Goal: Complete application form: Complete application form

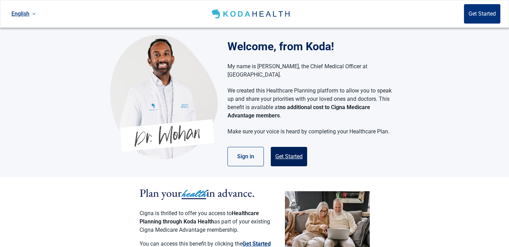
click at [280, 147] on button "Get Started" at bounding box center [289, 156] width 36 height 19
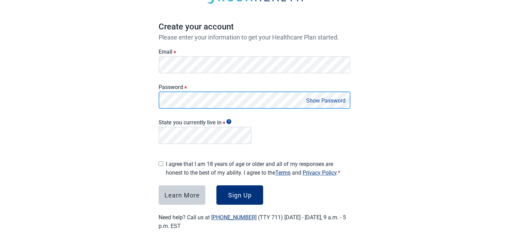
scroll to position [50, 0]
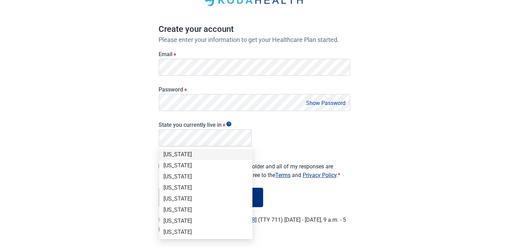
click at [184, 157] on div "[US_STATE]" at bounding box center [205, 155] width 85 height 8
click at [191, 159] on div "[US_STATE]" at bounding box center [205, 154] width 93 height 11
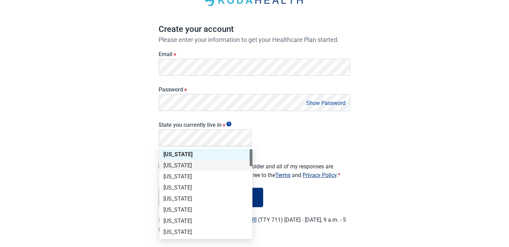
click at [189, 162] on div "[US_STATE]" at bounding box center [205, 166] width 85 height 8
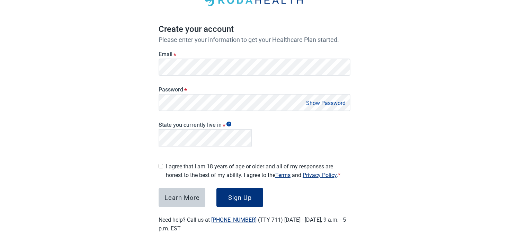
click at [189, 162] on label "I agree that I am 18 years of age or older and all of my responses are honest t…" at bounding box center [258, 170] width 184 height 17
click at [251, 195] on div "Sign Up" at bounding box center [240, 197] width 24 height 7
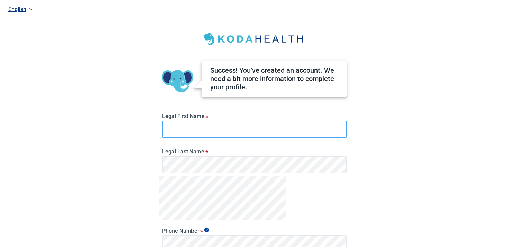
click at [234, 133] on input "Legal First Name *" at bounding box center [254, 128] width 185 height 17
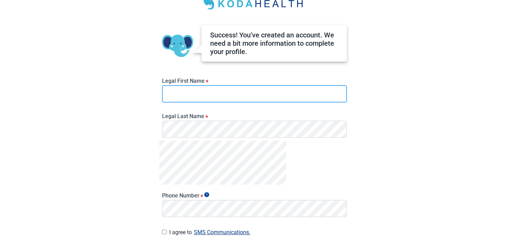
scroll to position [42, 0]
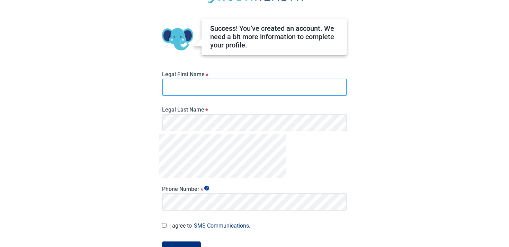
click at [239, 89] on input "Legal First Name *" at bounding box center [254, 87] width 185 height 17
type input "****"
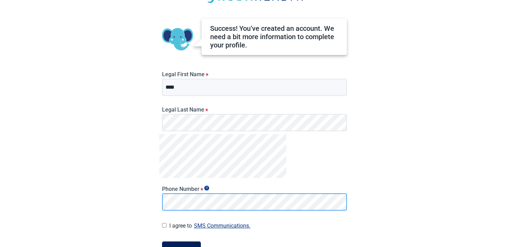
scroll to position [90, 0]
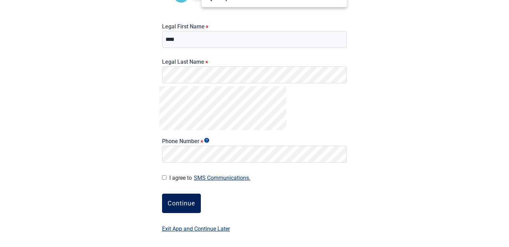
click at [189, 207] on button "Continue" at bounding box center [181, 202] width 39 height 19
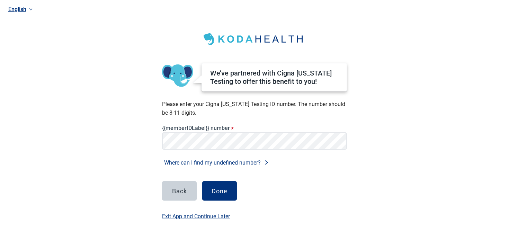
click at [309, 158] on div "Where can I find my undefined number?" at bounding box center [254, 162] width 185 height 9
click at [220, 188] on div "Done" at bounding box center [219, 190] width 16 height 7
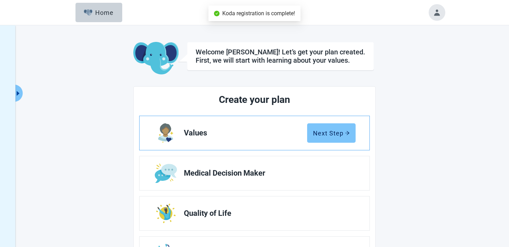
click at [328, 131] on div "Next Step" at bounding box center [331, 132] width 37 height 7
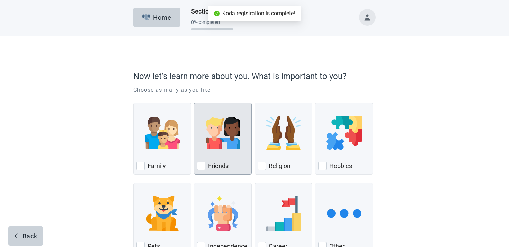
click at [237, 137] on img "Friends, checkbox, not checked" at bounding box center [223, 133] width 35 height 35
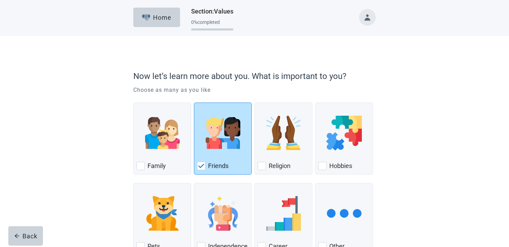
scroll to position [51, 0]
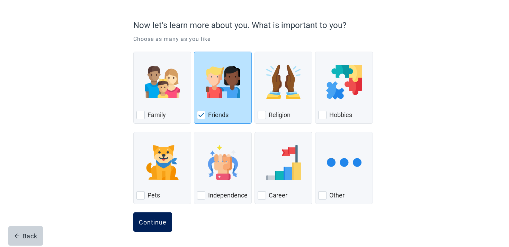
click at [153, 218] on div "Continue" at bounding box center [153, 221] width 28 height 7
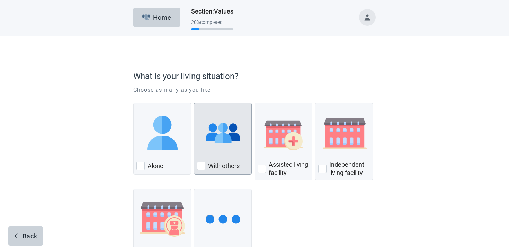
click at [213, 161] on div "With others" at bounding box center [223, 165] width 52 height 11
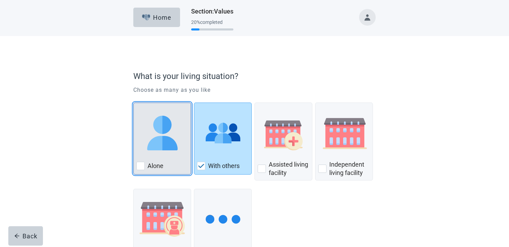
click at [180, 159] on div "Alone, checkbox, not checked" at bounding box center [162, 133] width 52 height 55
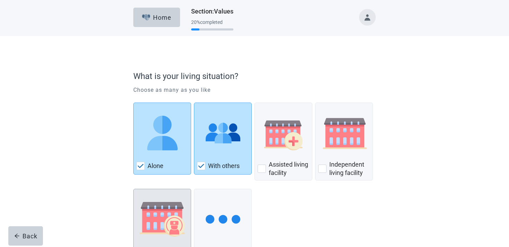
scroll to position [56, 0]
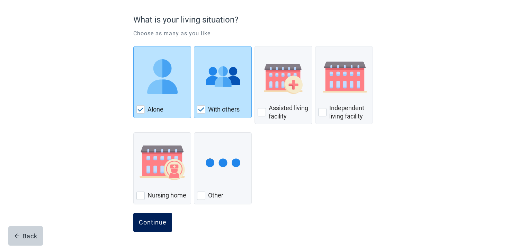
click at [154, 221] on div "Continue" at bounding box center [153, 222] width 28 height 7
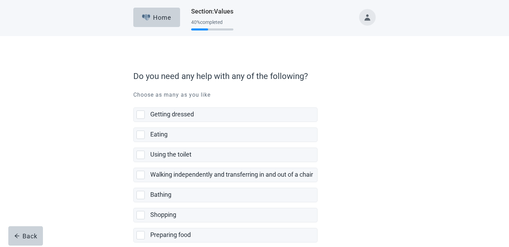
click at [219, 124] on label "Eating" at bounding box center [225, 132] width 184 height 20
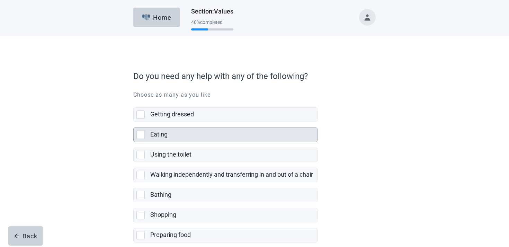
click at [216, 129] on div "Eating" at bounding box center [233, 135] width 167 height 14
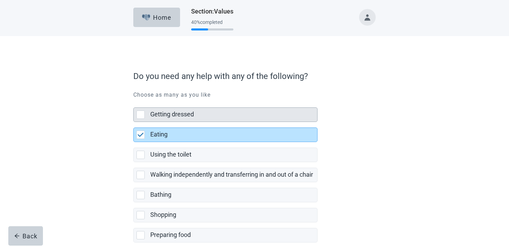
click at [217, 113] on div "Getting dressed" at bounding box center [231, 114] width 163 height 9
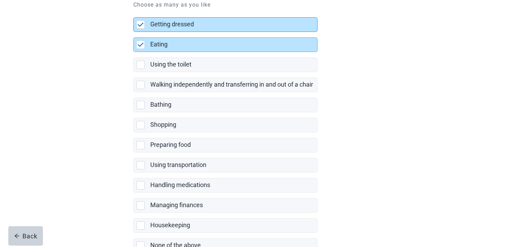
scroll to position [136, 0]
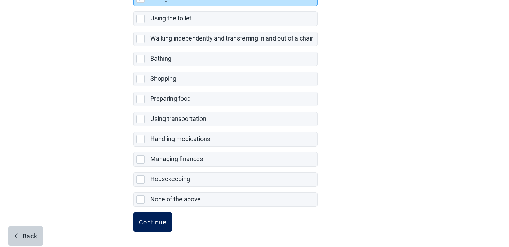
click at [156, 228] on button "Continue" at bounding box center [152, 221] width 39 height 19
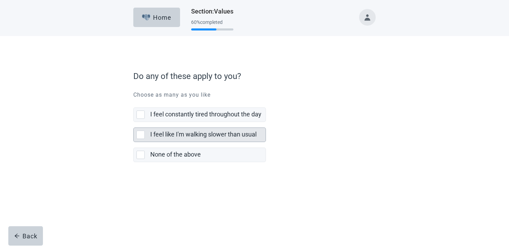
click at [210, 145] on label "None of the above" at bounding box center [199, 152] width 133 height 20
click at [210, 141] on div "I feel like I'm walking slower than usual" at bounding box center [207, 135] width 115 height 14
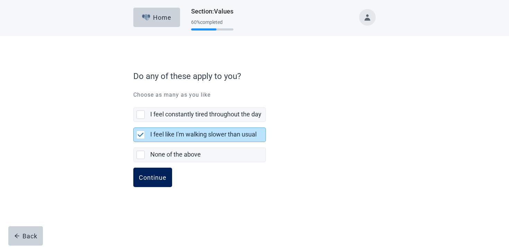
click at [169, 171] on button "Continue" at bounding box center [152, 177] width 39 height 19
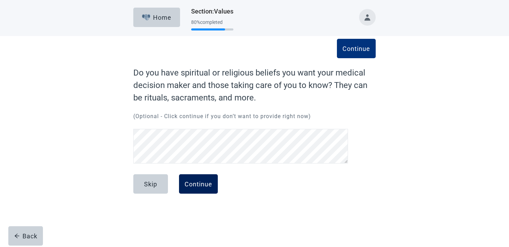
click at [204, 186] on div "Continue" at bounding box center [198, 183] width 28 height 7
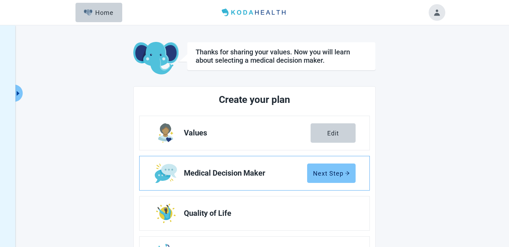
click at [335, 173] on div "Next Step" at bounding box center [331, 173] width 37 height 7
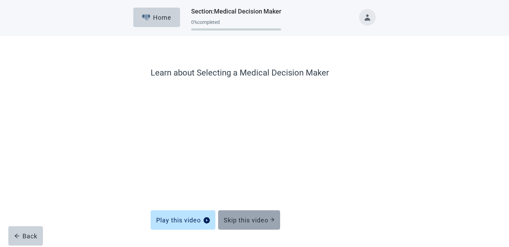
click at [235, 218] on div "Skip this video" at bounding box center [249, 219] width 51 height 7
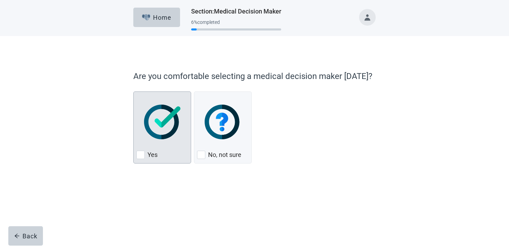
click at [165, 160] on div "Yes" at bounding box center [162, 154] width 52 height 11
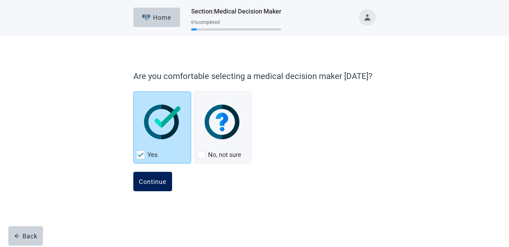
click at [148, 176] on button "Continue" at bounding box center [152, 181] width 39 height 19
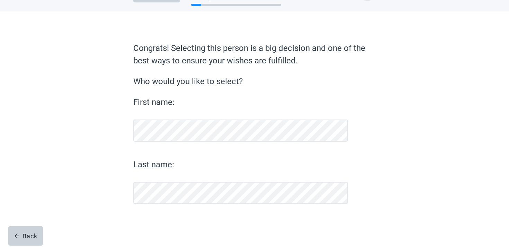
scroll to position [25, 0]
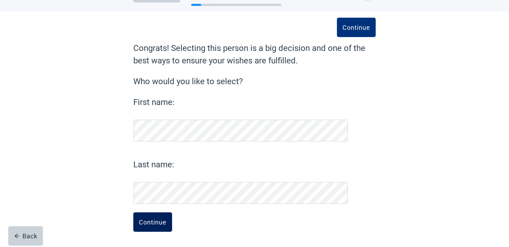
click at [160, 222] on div "Continue" at bounding box center [153, 221] width 28 height 7
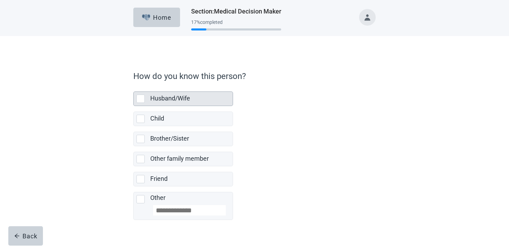
click at [197, 101] on div "Husband/Wife" at bounding box center [189, 98] width 78 height 9
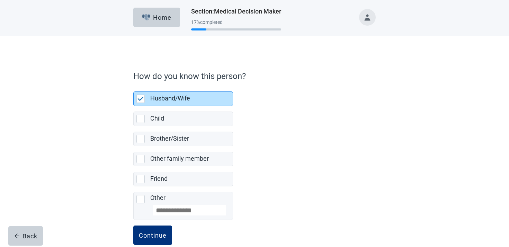
scroll to position [13, 0]
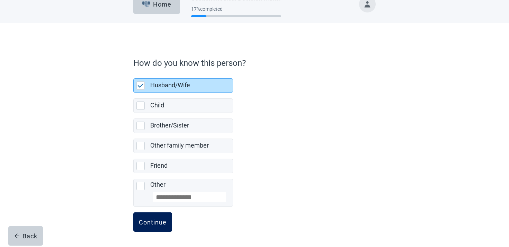
click at [156, 216] on button "Continue" at bounding box center [152, 221] width 39 height 19
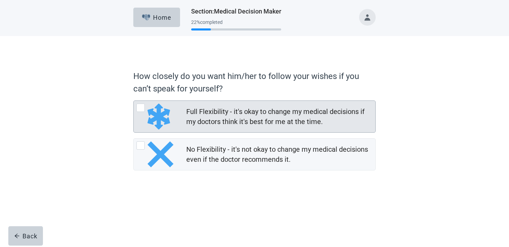
click at [199, 145] on div "No Flexibility - it's not okay to change my medical decisions even if the docto…" at bounding box center [255, 153] width 242 height 31
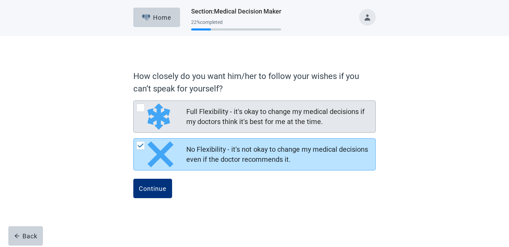
click at [182, 122] on div "Full Flexibility - it's okay to change my medical decisions if my doctors think…" at bounding box center [255, 116] width 242 height 31
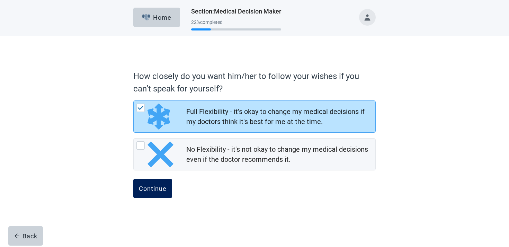
click at [158, 192] on div "Continue" at bounding box center [153, 188] width 28 height 7
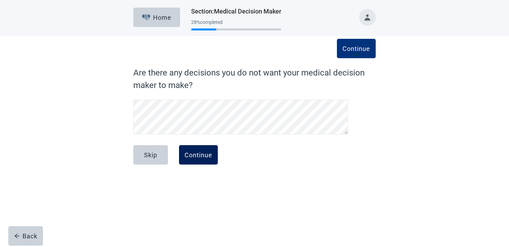
click at [191, 147] on button "Continue" at bounding box center [198, 154] width 39 height 19
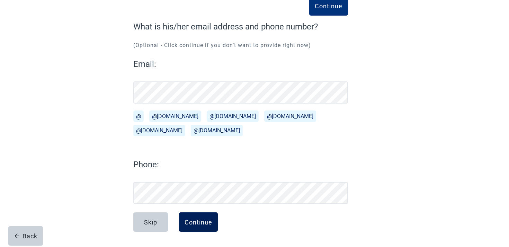
click at [202, 217] on button "Continue" at bounding box center [198, 221] width 39 height 19
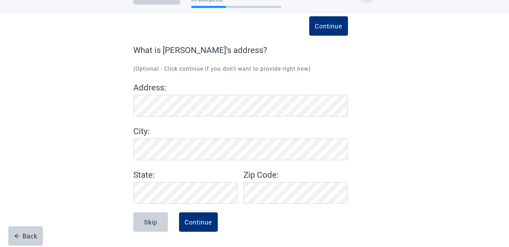
scroll to position [22, 0]
click at [209, 220] on div "Continue" at bounding box center [198, 221] width 28 height 7
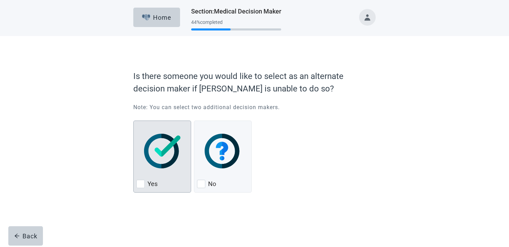
click at [180, 162] on div "Yes, checkbox, not checked" at bounding box center [162, 151] width 52 height 55
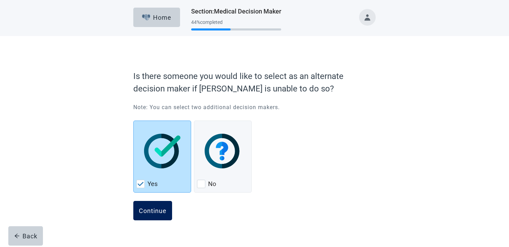
click at [146, 209] on div "Continue" at bounding box center [153, 210] width 28 height 7
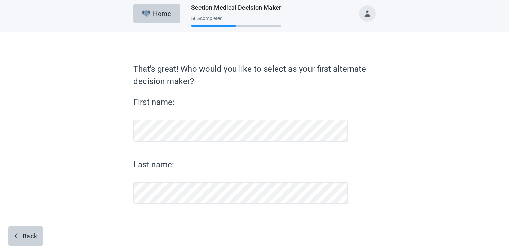
scroll to position [4, 0]
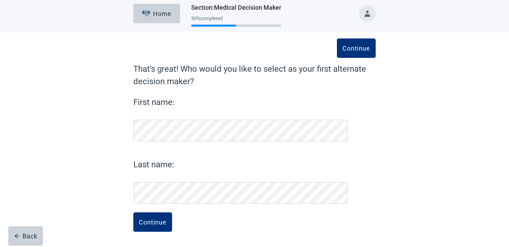
click at [147, 210] on form "Continue That's great! Who would you like to select as your first alternate dec…" at bounding box center [254, 155] width 242 height 184
click at [147, 223] on div "Continue" at bounding box center [153, 221] width 28 height 7
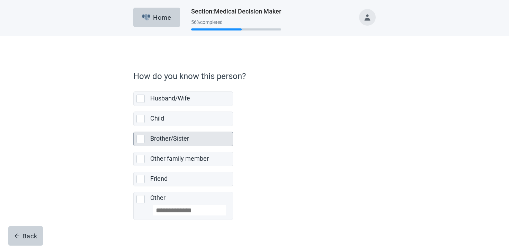
click at [192, 141] on div "Brother/Sister" at bounding box center [189, 138] width 78 height 9
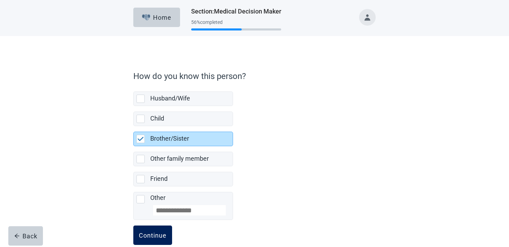
click at [160, 235] on div "Continue" at bounding box center [153, 235] width 28 height 7
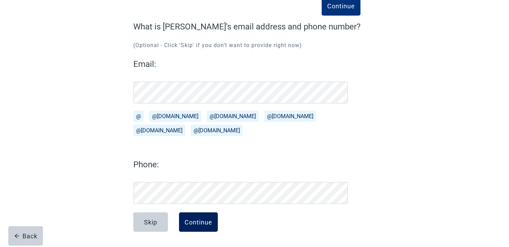
click at [204, 228] on button "Continue" at bounding box center [198, 221] width 39 height 19
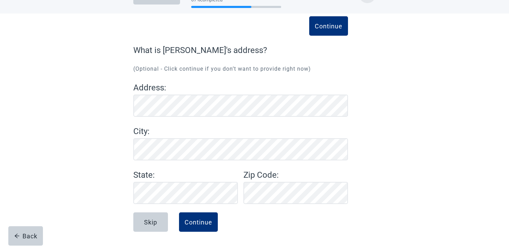
scroll to position [22, 0]
click at [188, 221] on div "Continue" at bounding box center [198, 221] width 28 height 7
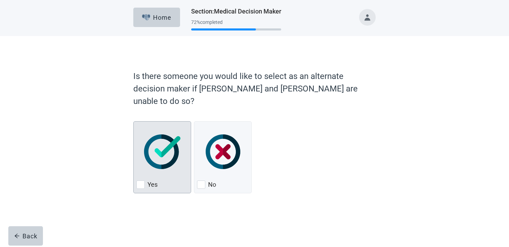
click at [171, 179] on div "Yes" at bounding box center [162, 184] width 52 height 11
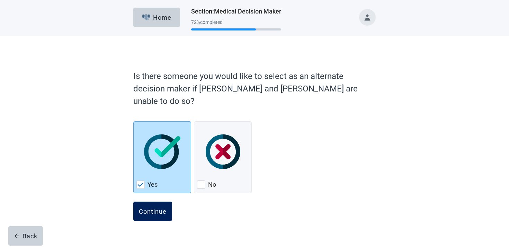
click at [142, 203] on button "Continue" at bounding box center [152, 210] width 39 height 19
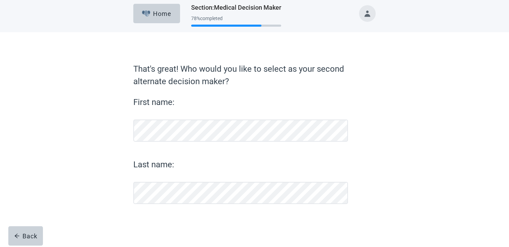
scroll to position [4, 0]
click at [24, 235] on div "Back" at bounding box center [25, 235] width 23 height 7
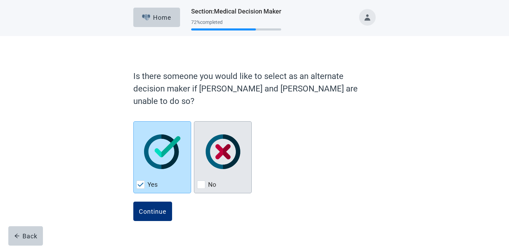
click at [223, 165] on div "No, checkbox, not checked" at bounding box center [223, 151] width 52 height 55
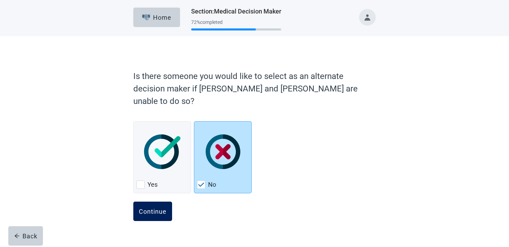
click at [169, 201] on button "Continue" at bounding box center [152, 210] width 39 height 19
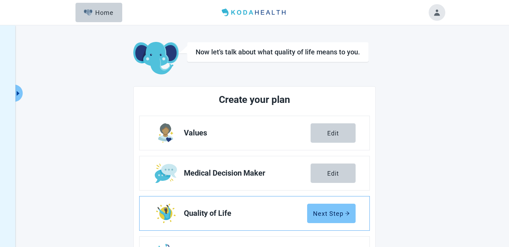
click at [328, 214] on div "Next Step" at bounding box center [331, 213] width 37 height 7
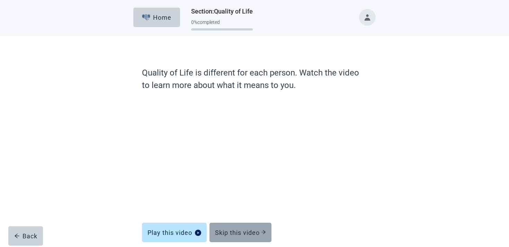
click at [232, 225] on button "Skip this video" at bounding box center [240, 232] width 62 height 19
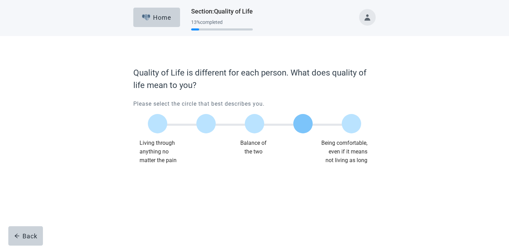
click at [306, 125] on label "Main content" at bounding box center [302, 123] width 19 height 19
click at [152, 178] on div "Continue" at bounding box center [153, 178] width 28 height 7
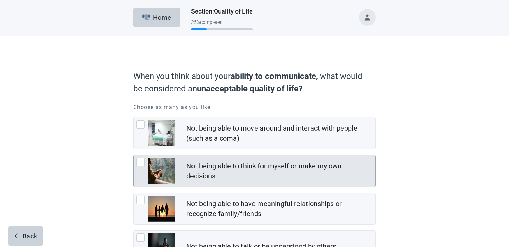
click at [204, 163] on div "Not being able to think for myself or make my own decisions" at bounding box center [278, 171] width 185 height 20
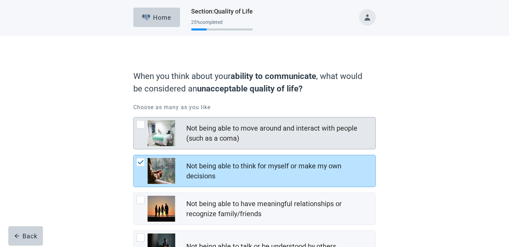
click at [200, 125] on div "Not being able to move around and interact with people (such as a coma)" at bounding box center [278, 133] width 185 height 20
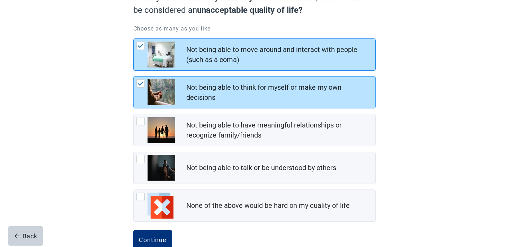
scroll to position [96, 0]
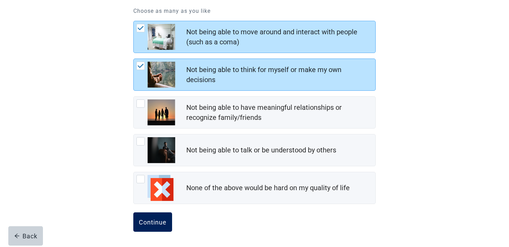
click at [160, 216] on button "Continue" at bounding box center [152, 221] width 39 height 19
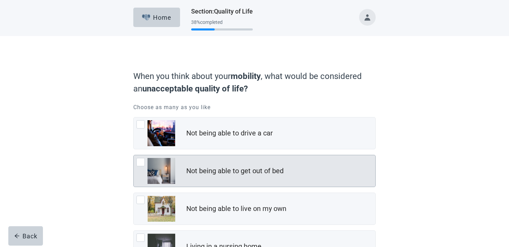
click at [223, 175] on div "Not being able to get out of bed" at bounding box center [234, 171] width 97 height 10
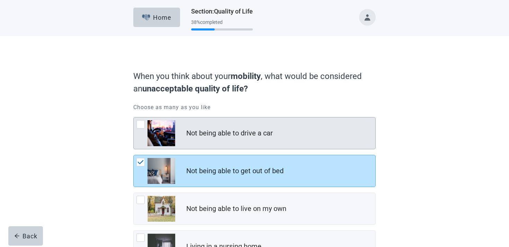
click at [221, 149] on div "Not being able to drive a car" at bounding box center [254, 133] width 242 height 32
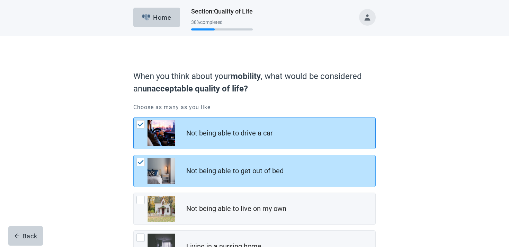
scroll to position [96, 0]
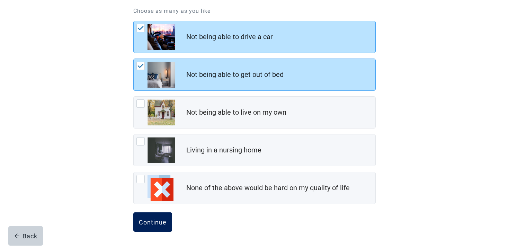
click at [165, 218] on div "Continue" at bounding box center [153, 221] width 28 height 7
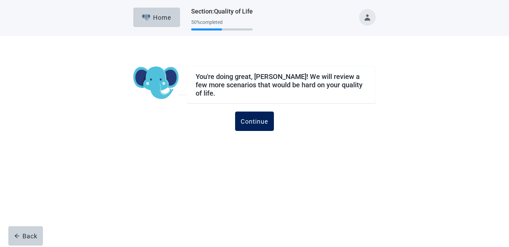
click at [259, 118] on div "Continue" at bounding box center [255, 121] width 28 height 7
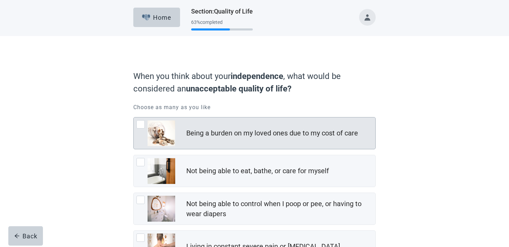
click at [251, 152] on div "Being a burden on my loved ones due to my cost of care Not being able to eat, b…" at bounding box center [254, 227] width 242 height 221
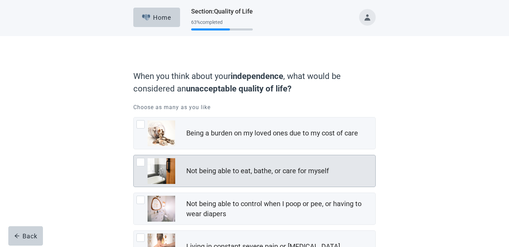
click at [244, 166] on div "Not being able to eat, bathe, or care for myself" at bounding box center [257, 171] width 143 height 10
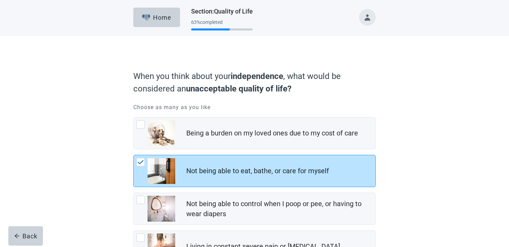
scroll to position [134, 0]
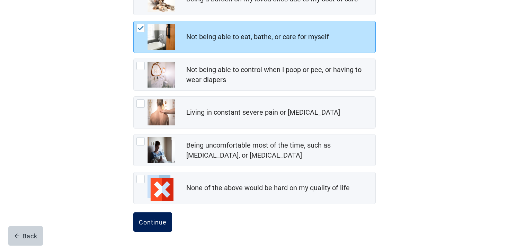
click at [159, 212] on button "Continue" at bounding box center [152, 221] width 39 height 19
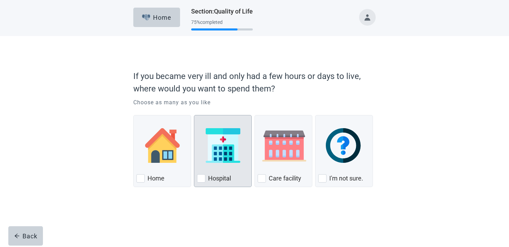
click at [247, 169] on div "Hospital, checkbox, not checked" at bounding box center [223, 145] width 52 height 55
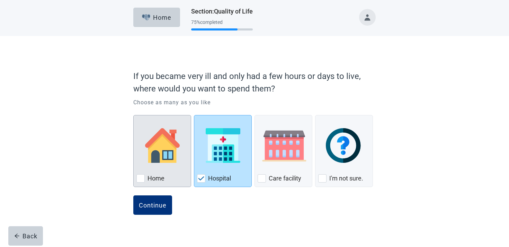
click at [170, 157] on img "Home, checkbox, not checked" at bounding box center [162, 145] width 35 height 35
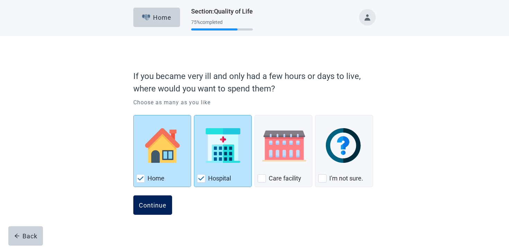
click at [154, 198] on button "Continue" at bounding box center [152, 204] width 39 height 19
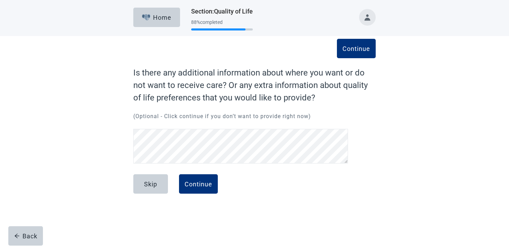
click at [200, 174] on form "Continue Is there any additional information about where you want or do not wan…" at bounding box center [254, 137] width 242 height 142
click at [200, 179] on button "Continue" at bounding box center [198, 183] width 39 height 19
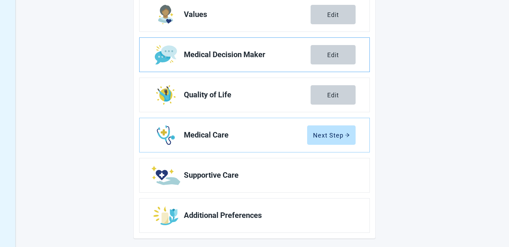
scroll to position [125, 0]
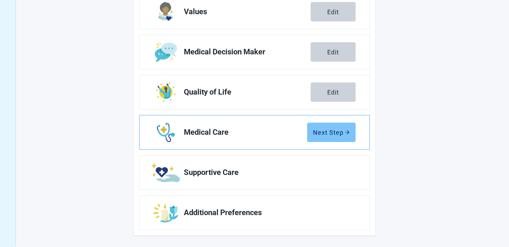
click at [325, 136] on button "Next Step" at bounding box center [331, 132] width 48 height 19
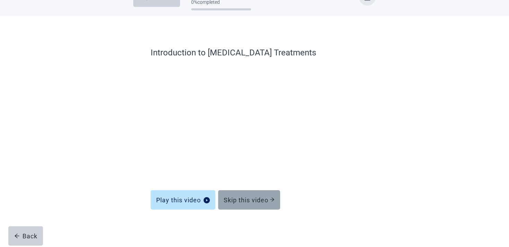
scroll to position [20, 0]
click at [254, 201] on div "Skip this video" at bounding box center [249, 199] width 51 height 7
click at [252, 205] on button "Skip this video" at bounding box center [249, 199] width 62 height 19
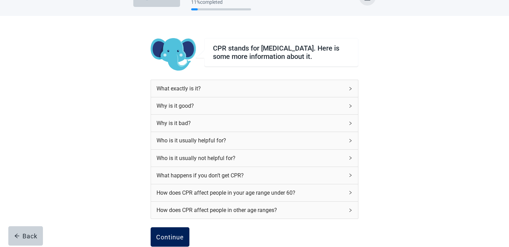
click at [178, 236] on button "Continue" at bounding box center [170, 236] width 39 height 19
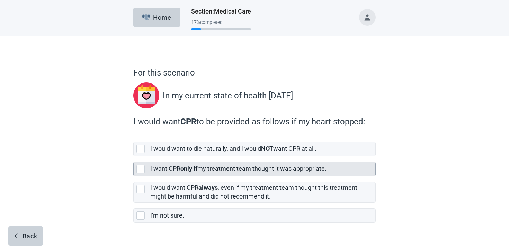
click at [196, 165] on strong "only if" at bounding box center [188, 168] width 17 height 7
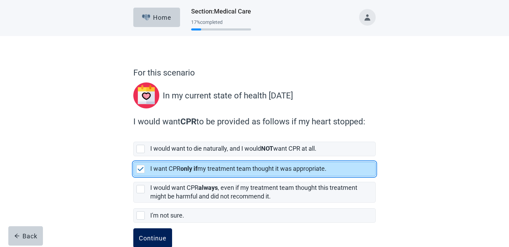
click at [157, 233] on button "Continue" at bounding box center [152, 237] width 39 height 19
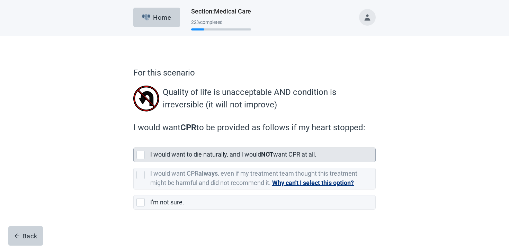
click at [204, 159] on div "I would want to die naturally, and I would NOT want CPR at all." at bounding box center [260, 154] width 221 height 9
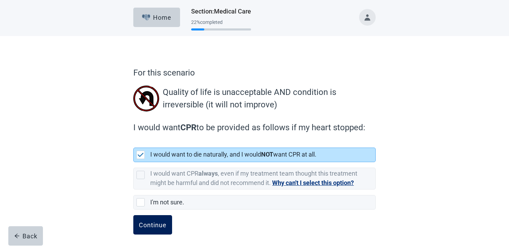
click at [157, 217] on button "Continue" at bounding box center [152, 224] width 39 height 19
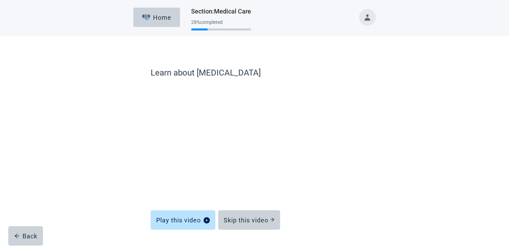
click at [239, 208] on div "Skip this video" at bounding box center [249, 216] width 62 height 19
click at [238, 217] on div "Skip this video" at bounding box center [249, 219] width 51 height 7
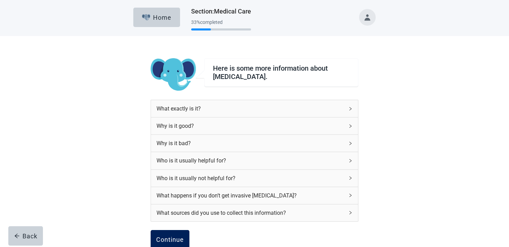
click at [173, 235] on button "Continue" at bounding box center [170, 239] width 39 height 19
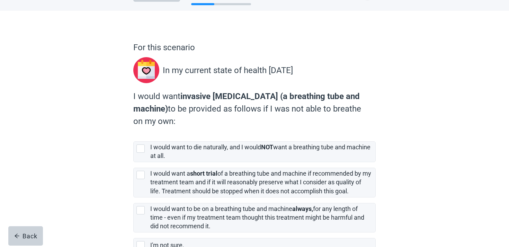
scroll to position [71, 0]
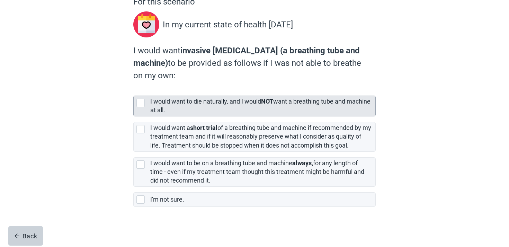
click at [186, 114] on label "I would want to die naturally, and I would NOT want a breathing tube and machin…" at bounding box center [260, 106] width 220 height 16
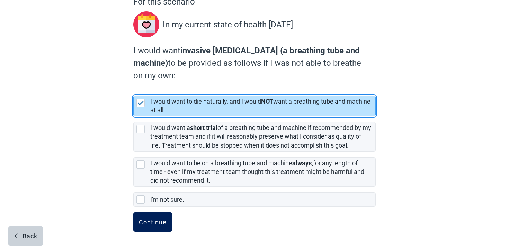
click at [143, 220] on div "Continue" at bounding box center [153, 221] width 28 height 7
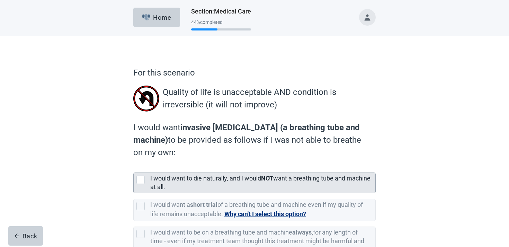
click at [187, 183] on div "I would want to die naturally, and I would NOT want a breathing tube and machin…" at bounding box center [260, 182] width 221 height 17
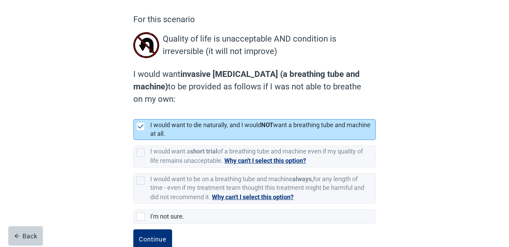
scroll to position [70, 0]
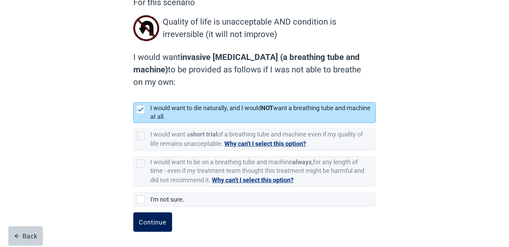
click at [154, 224] on div "Continue" at bounding box center [153, 221] width 28 height 7
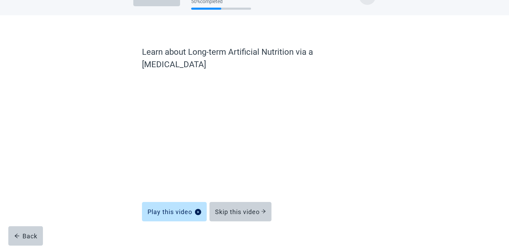
scroll to position [20, 0]
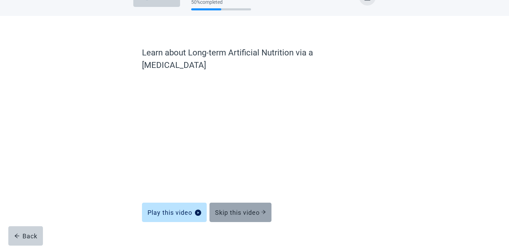
click at [236, 209] on div "Skip this video" at bounding box center [240, 212] width 51 height 7
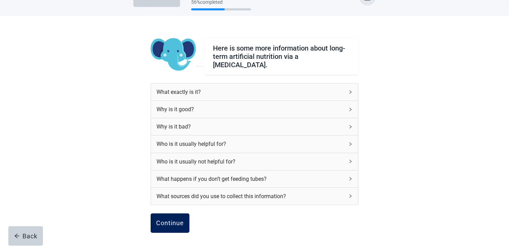
click at [158, 219] on div "Continue" at bounding box center [170, 222] width 28 height 7
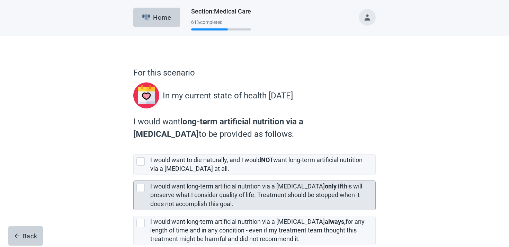
click at [178, 194] on label "I would want long-term artificial nutrition via a [MEDICAL_DATA] only if this w…" at bounding box center [256, 194] width 212 height 25
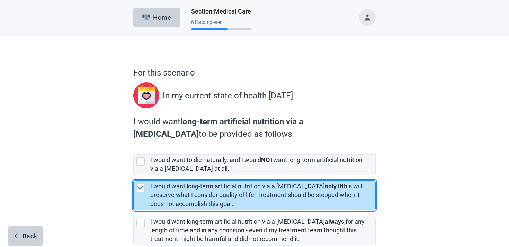
scroll to position [58, 0]
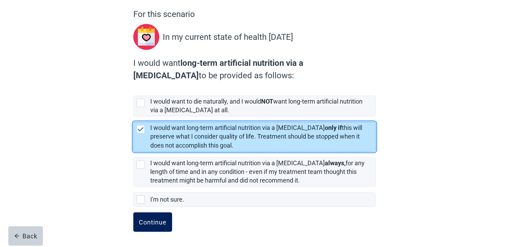
click at [152, 221] on div "Continue" at bounding box center [153, 221] width 28 height 7
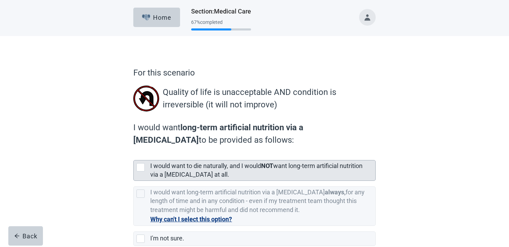
click at [256, 177] on div "I would want to die naturally, and I would NOT want long-term artificial nutrit…" at bounding box center [260, 170] width 221 height 17
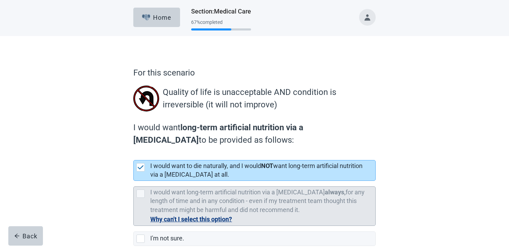
scroll to position [39, 0]
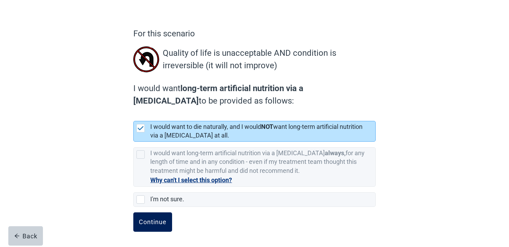
click at [161, 215] on button "Continue" at bounding box center [152, 221] width 39 height 19
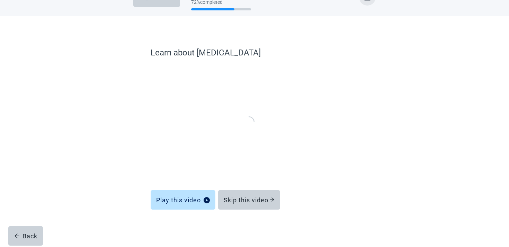
scroll to position [20, 0]
click at [251, 192] on button "Skip this video" at bounding box center [249, 199] width 62 height 19
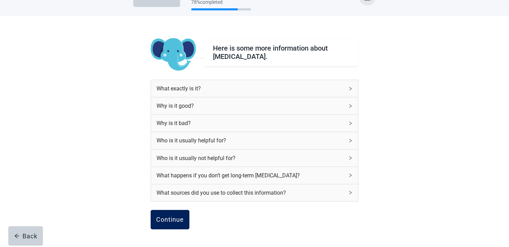
click at [180, 211] on button "Continue" at bounding box center [170, 219] width 39 height 19
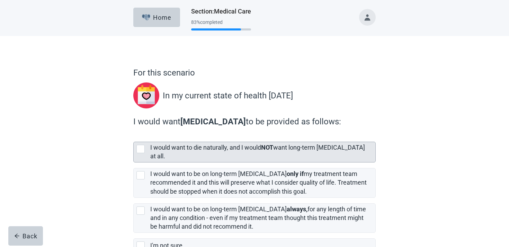
click at [226, 148] on label "I would want to die naturally, and I would NOT want long-term [MEDICAL_DATA] at…" at bounding box center [257, 152] width 215 height 16
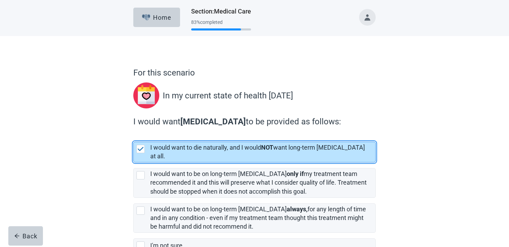
scroll to position [40, 0]
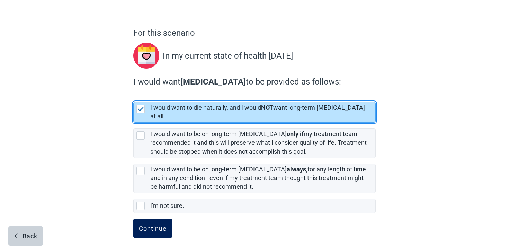
click at [156, 218] on button "Continue" at bounding box center [152, 227] width 39 height 19
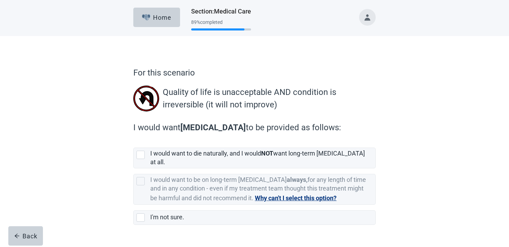
click at [199, 142] on label "I would want to die naturally, and I would NOT want long-term [MEDICAL_DATA] at…" at bounding box center [254, 155] width 242 height 26
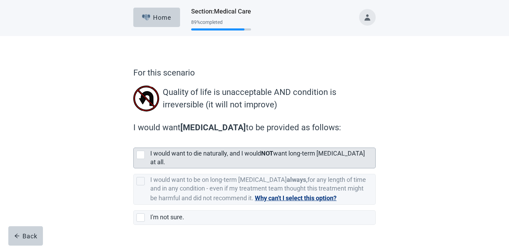
click at [196, 149] on div "I would want to die naturally, and I would NOT want long-term [MEDICAL_DATA] at…" at bounding box center [262, 158] width 225 height 20
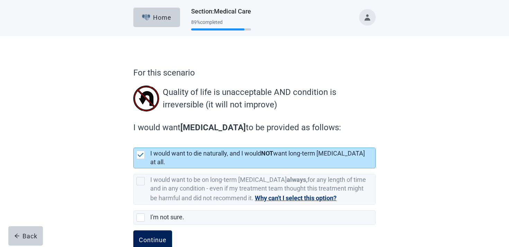
click at [154, 236] on div "Continue" at bounding box center [153, 239] width 28 height 7
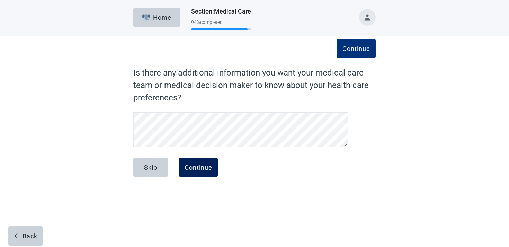
click at [206, 162] on button "Continue" at bounding box center [198, 166] width 39 height 19
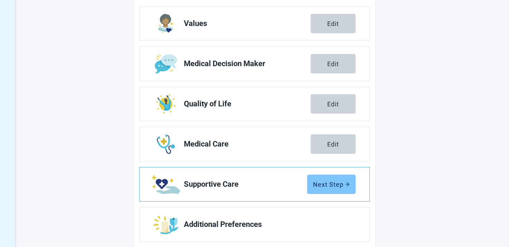
click at [333, 187] on div "Next Step" at bounding box center [331, 184] width 37 height 7
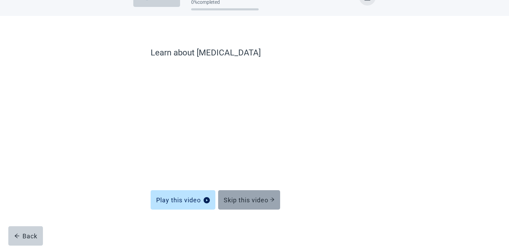
scroll to position [20, 0]
click at [263, 199] on div "Skip this video" at bounding box center [249, 199] width 51 height 7
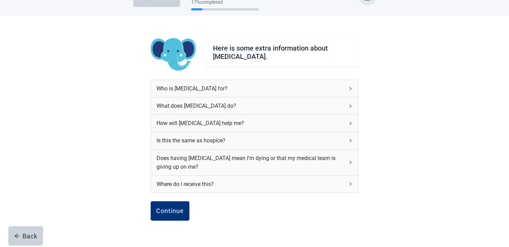
click at [174, 223] on div "Continue" at bounding box center [255, 218] width 208 height 35
click at [174, 213] on div "Continue" at bounding box center [170, 210] width 28 height 7
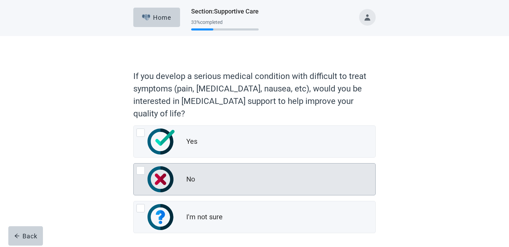
click at [184, 182] on div "No" at bounding box center [255, 178] width 242 height 31
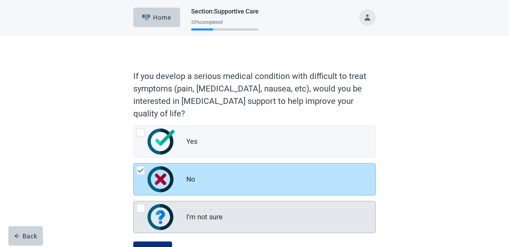
scroll to position [29, 0]
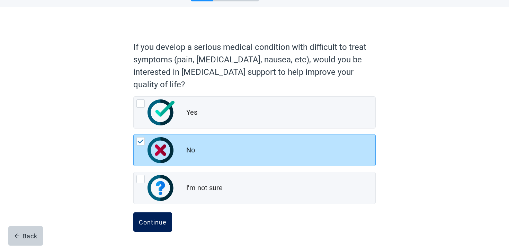
click at [156, 210] on form "If you develop a serious medical condition with difficult to treat symptoms (pa…" at bounding box center [254, 141] width 242 height 209
click at [154, 221] on div "Continue" at bounding box center [153, 221] width 28 height 7
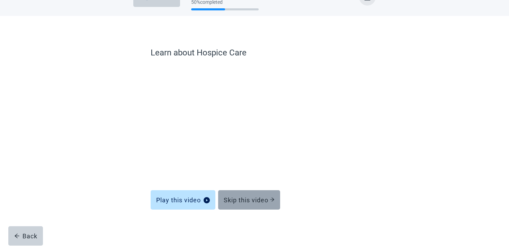
scroll to position [20, 0]
click at [257, 196] on div "Skip this video" at bounding box center [249, 199] width 51 height 7
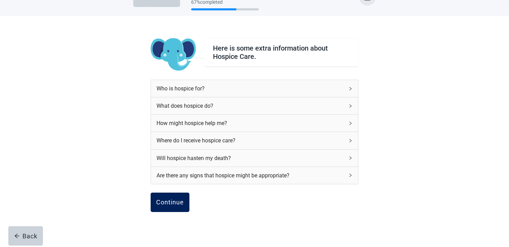
click at [181, 206] on button "Continue" at bounding box center [170, 201] width 39 height 19
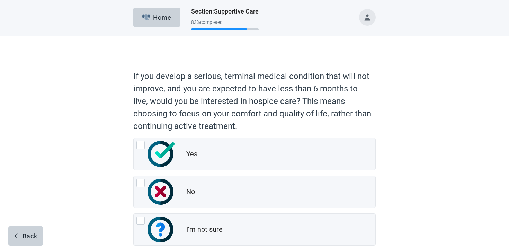
click at [181, 206] on div "No" at bounding box center [255, 191] width 242 height 31
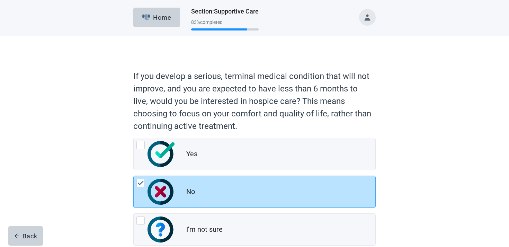
scroll to position [42, 0]
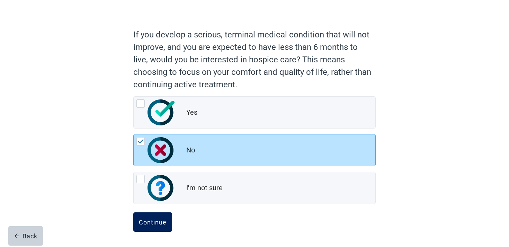
click at [155, 215] on button "Continue" at bounding box center [152, 221] width 39 height 19
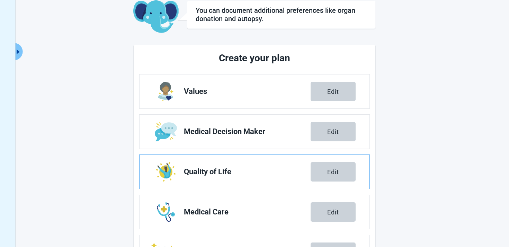
scroll to position [121, 0]
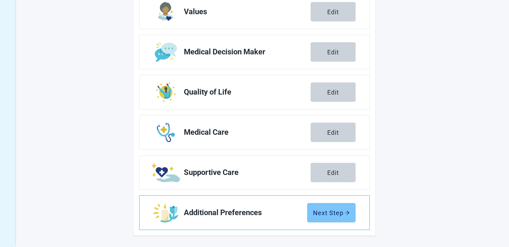
click at [339, 213] on div "Next Step" at bounding box center [331, 212] width 37 height 7
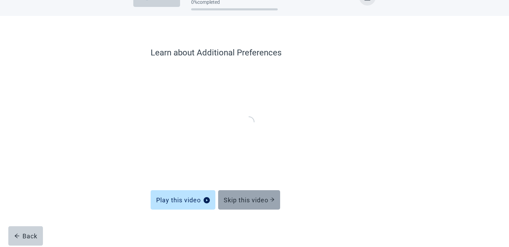
click at [254, 200] on div "Skip this video" at bounding box center [249, 199] width 51 height 7
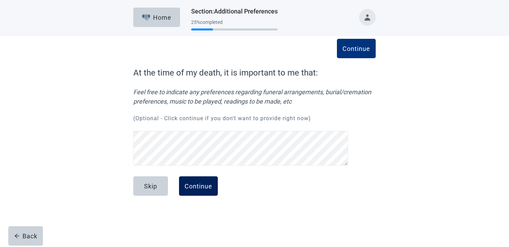
click at [198, 195] on button "Continue" at bounding box center [198, 185] width 39 height 19
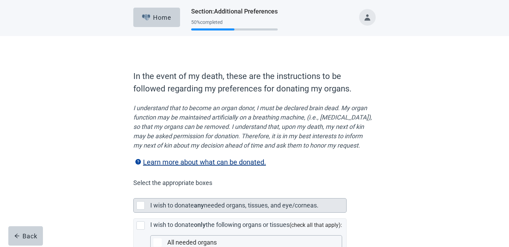
click at [192, 210] on div "I wish to donate any needed organs, tissues, and eye/corneas." at bounding box center [246, 205] width 192 height 10
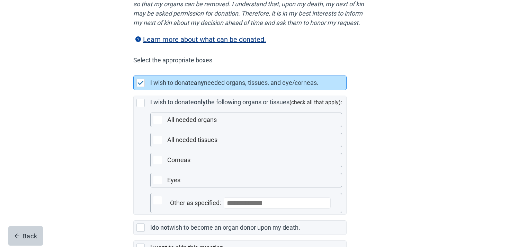
scroll to position [180, 0]
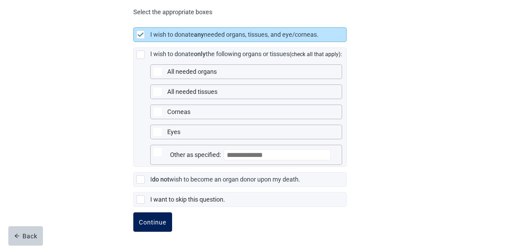
click at [156, 215] on button "Continue" at bounding box center [152, 221] width 39 height 19
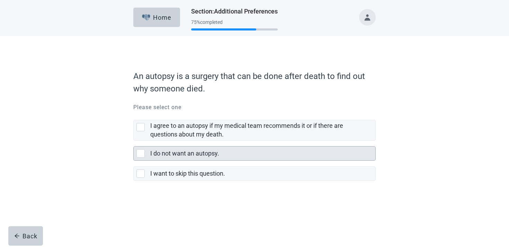
click at [197, 155] on label "I do not want an autopsy." at bounding box center [184, 153] width 69 height 7
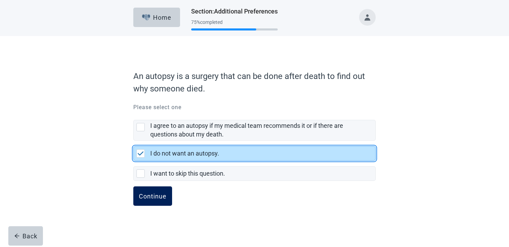
click at [159, 193] on div "Continue" at bounding box center [153, 195] width 28 height 7
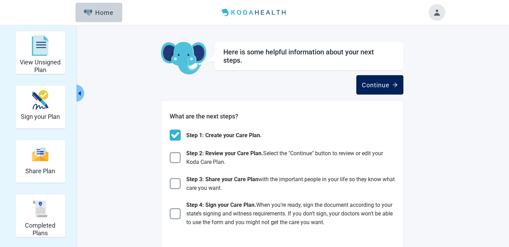
click at [377, 81] on div "Continue" at bounding box center [380, 84] width 36 height 7
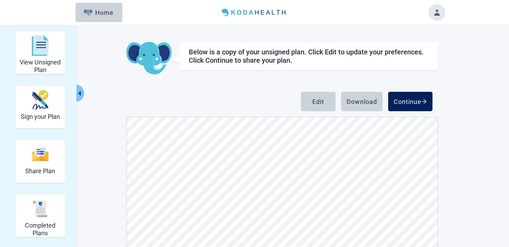
click at [407, 101] on div "Continue" at bounding box center [410, 101] width 33 height 7
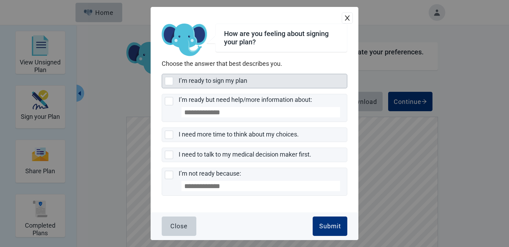
click at [253, 76] on div "I’m ready to sign my plan" at bounding box center [263, 81] width 168 height 14
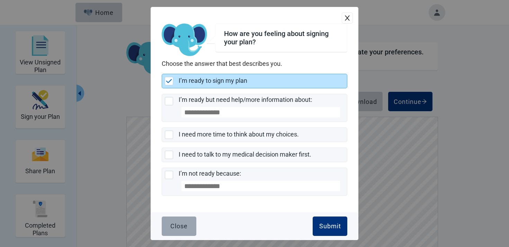
click at [178, 226] on div "Close" at bounding box center [178, 226] width 17 height 7
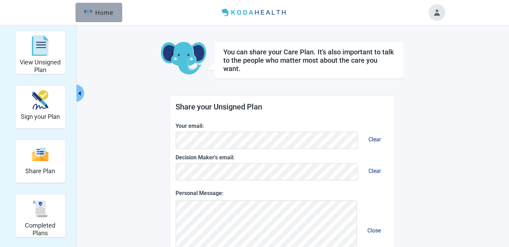
click at [112, 17] on button "Home" at bounding box center [98, 12] width 47 height 19
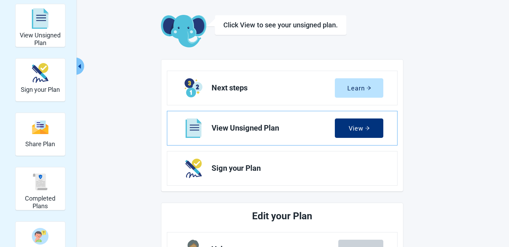
scroll to position [27, 0]
